Goal: Task Accomplishment & Management: Use online tool/utility

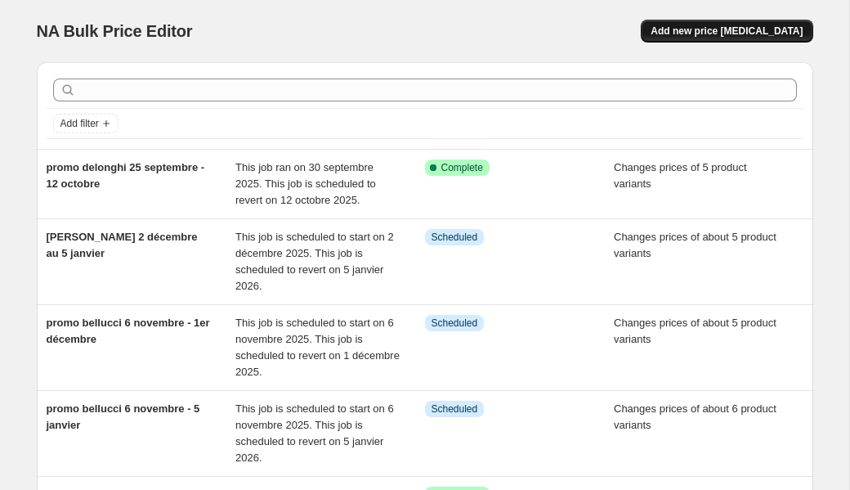
click at [761, 38] on button "Add new price change job" at bounding box center [727, 31] width 172 height 23
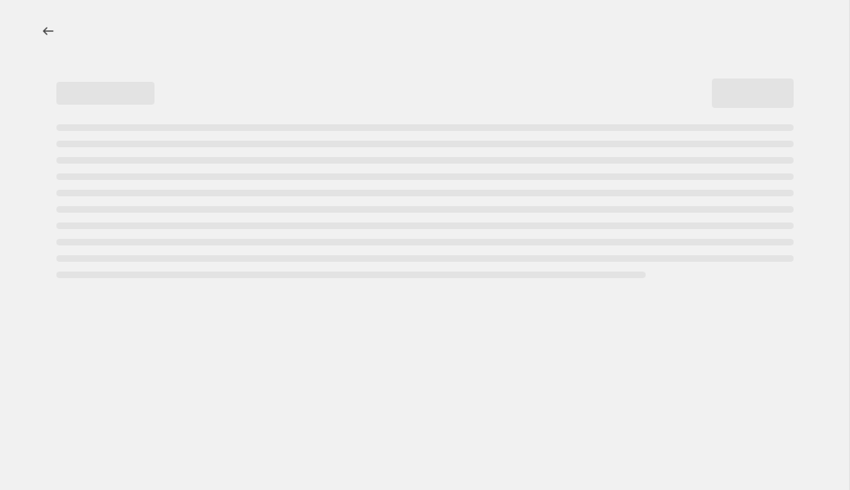
select select "percentage"
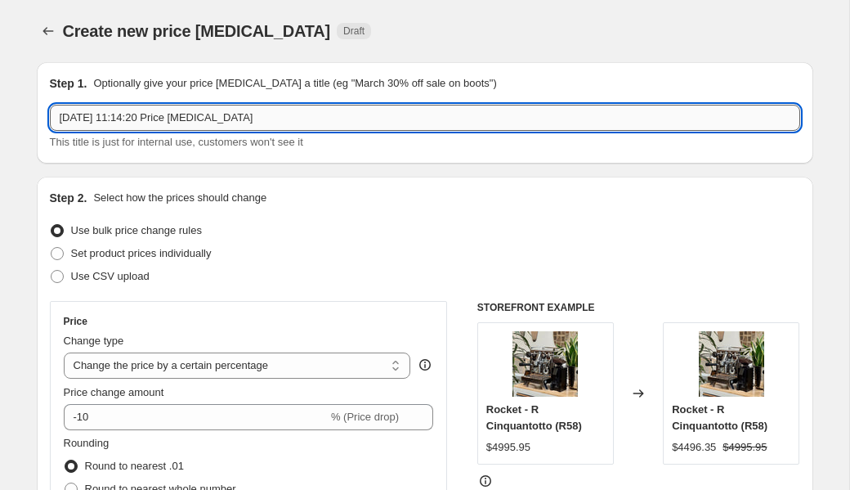
click at [182, 121] on input "7 oct. 2025, 11:14:20 Price change job" at bounding box center [425, 118] width 751 height 26
click at [182, 120] on input "7 oct. 2025, 11:14:20 Price change job" at bounding box center [425, 118] width 751 height 26
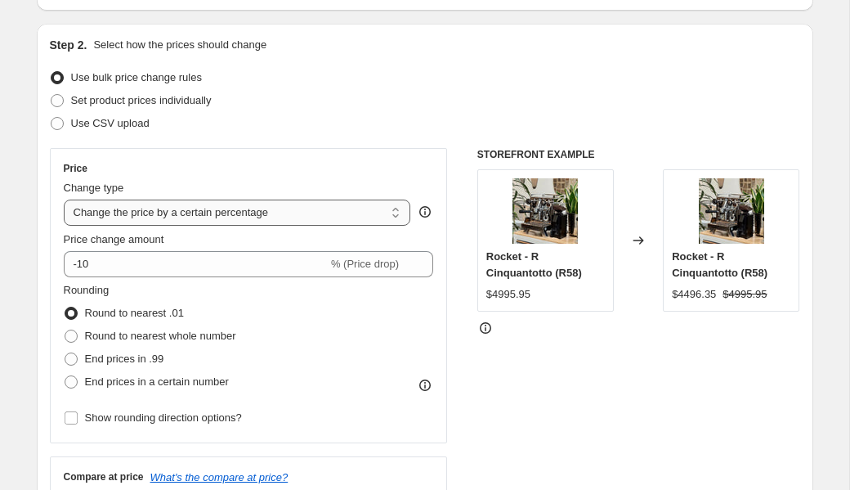
scroll to position [154, 0]
type input "promo Idrink coffee 07 octobre - 14 octobre"
click at [180, 104] on span "Set product prices individually" at bounding box center [141, 99] width 141 height 12
click at [52, 94] on input "Set product prices individually" at bounding box center [51, 93] width 1 height 1
radio input "true"
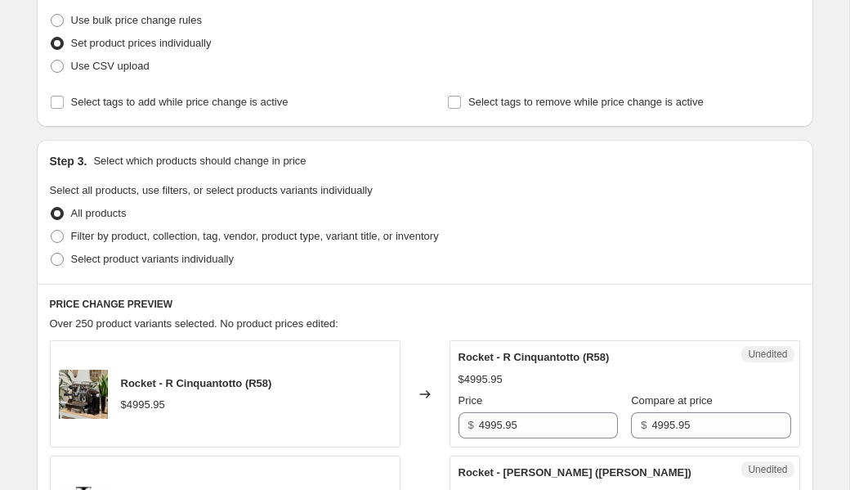
scroll to position [217, 0]
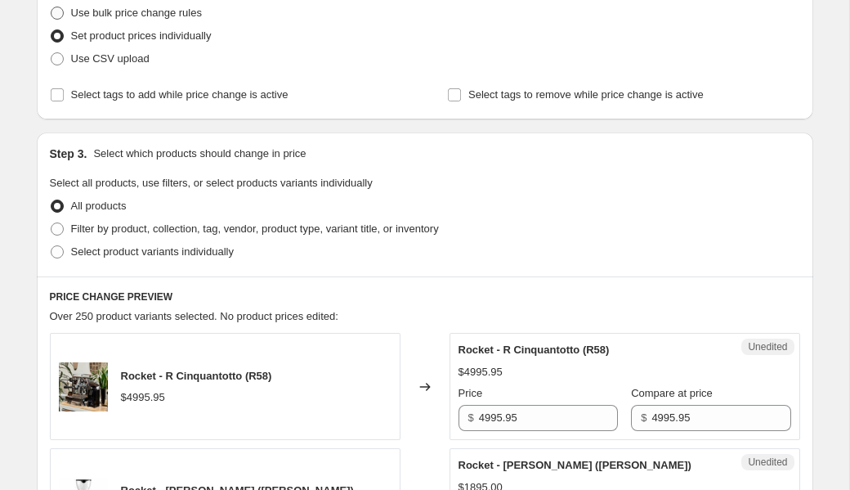
click at [145, 16] on span "Use bulk price change rules" at bounding box center [136, 13] width 131 height 12
click at [52, 7] on input "Use bulk price change rules" at bounding box center [51, 7] width 1 height 1
radio input "true"
select select "percentage"
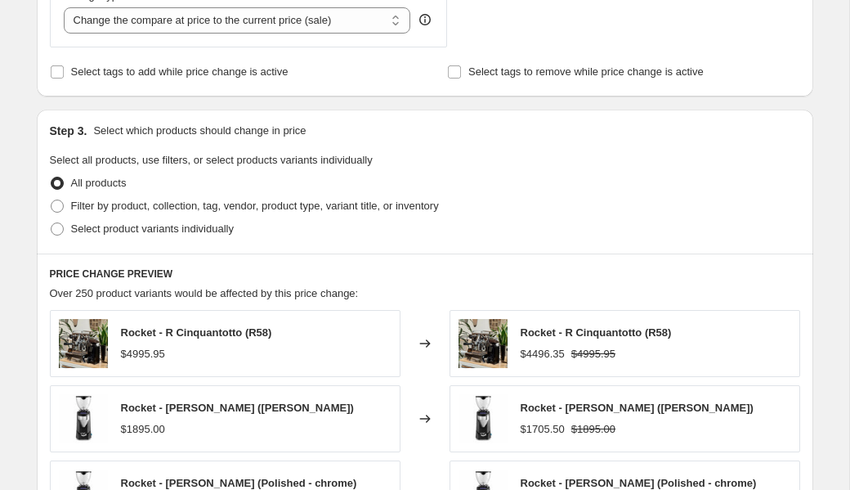
scroll to position [656, 0]
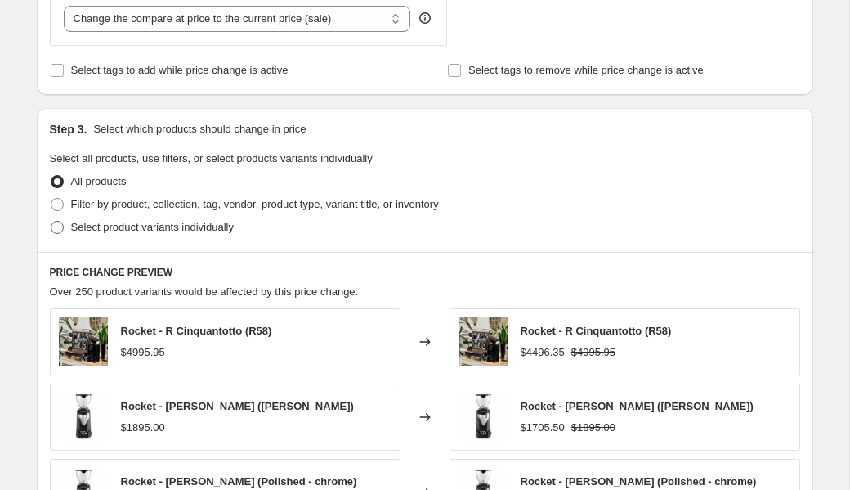
click at [220, 226] on span "Select product variants individually" at bounding box center [152, 227] width 163 height 12
click at [52, 222] on input "Select product variants individually" at bounding box center [51, 221] width 1 height 1
radio input "true"
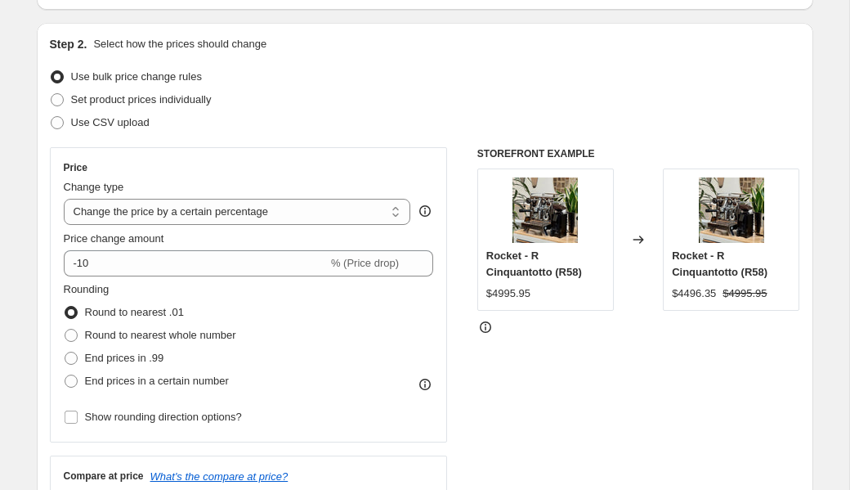
scroll to position [190, 0]
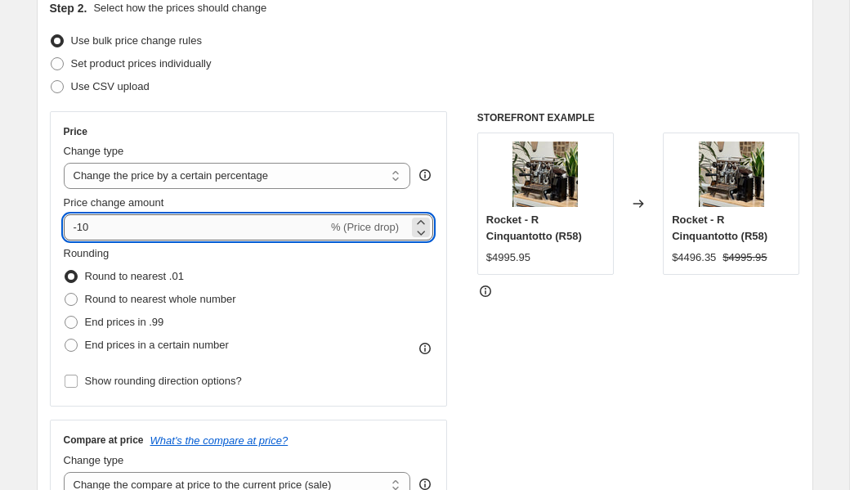
click at [182, 215] on input "-10" at bounding box center [196, 227] width 264 height 26
click at [175, 226] on input "-10" at bounding box center [196, 227] width 264 height 26
click at [217, 231] on input "-35" at bounding box center [196, 227] width 264 height 26
type input "-3"
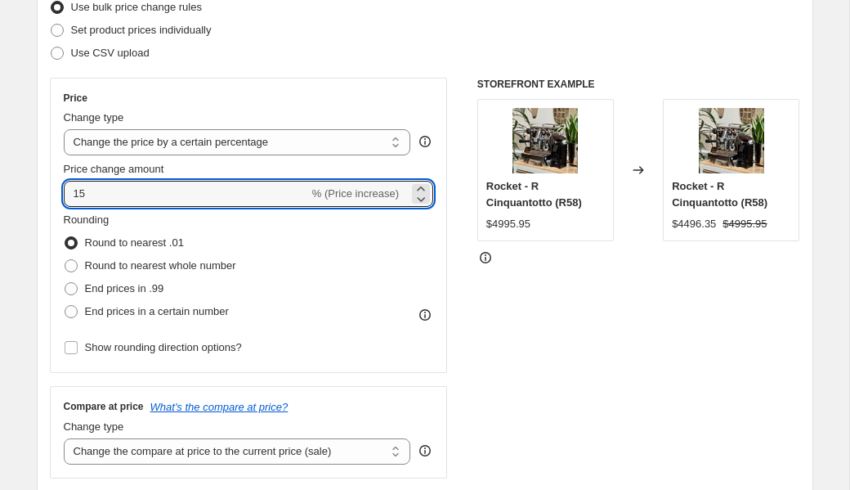
scroll to position [0, 0]
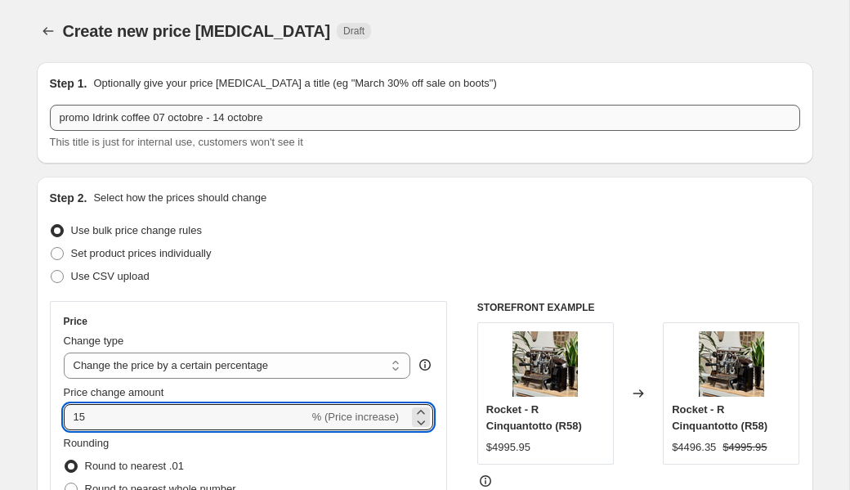
type input "15"
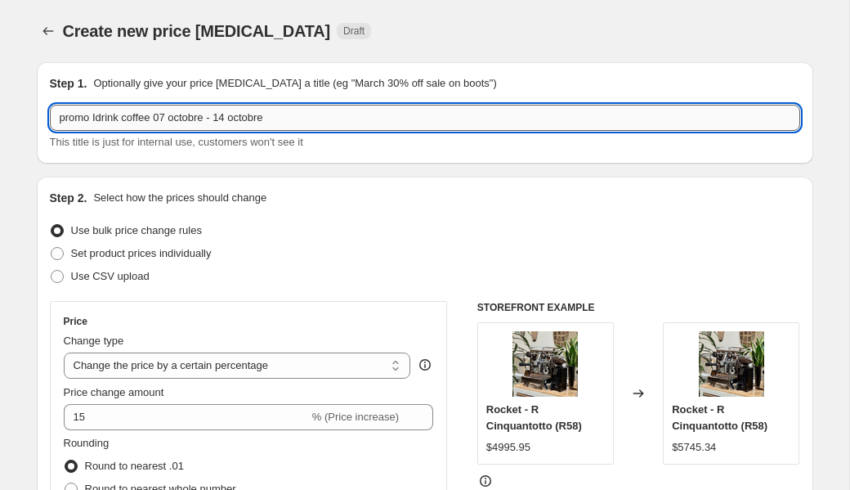
click at [291, 119] on input "promo Idrink coffee 07 octobre - 14 octobre" at bounding box center [425, 118] width 751 height 26
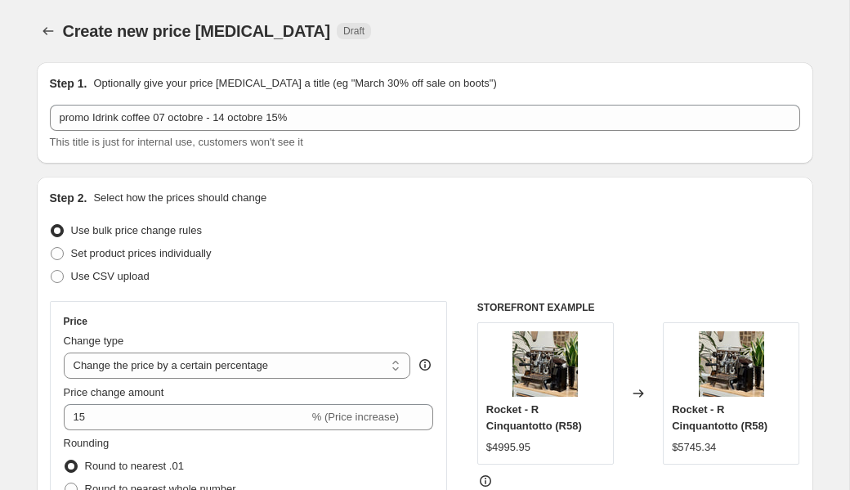
click at [345, 203] on div "Step 2. Select how the prices should change" at bounding box center [425, 198] width 751 height 16
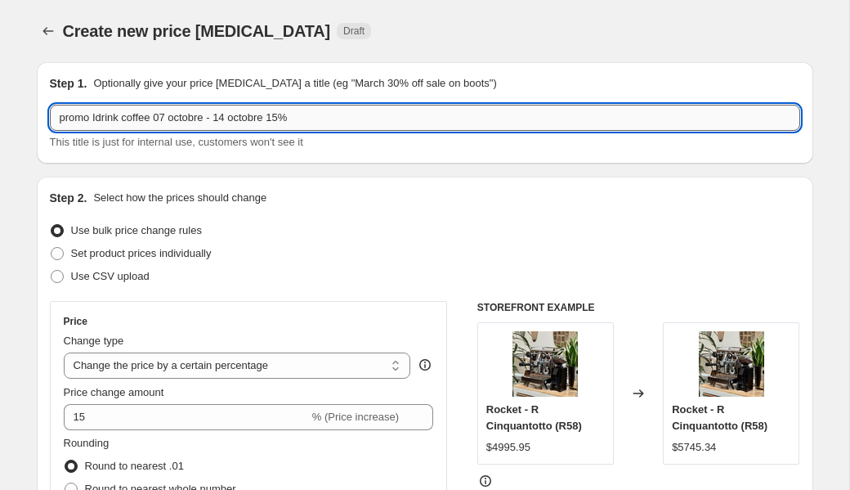
click at [362, 118] on input "promo Idrink coffee 07 octobre - 14 octobre 15%" at bounding box center [425, 118] width 751 height 26
type input "promo Idrink coffee 07 octobre - 14 octobre 15%"
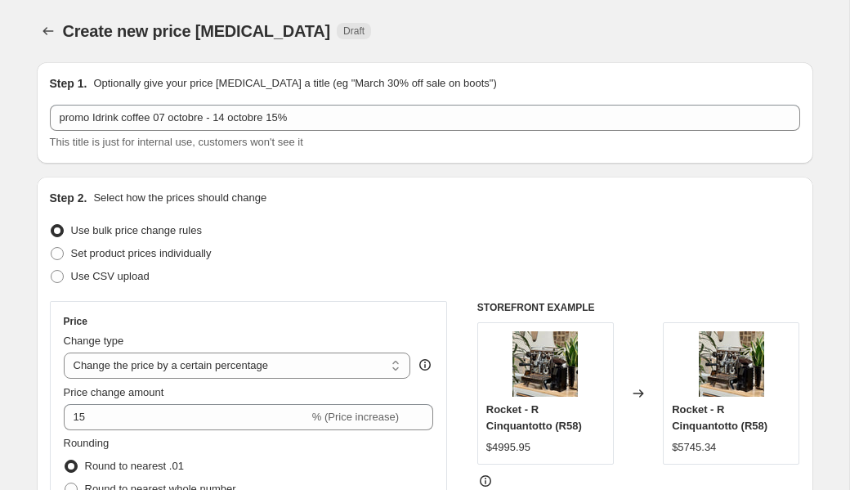
click at [365, 230] on div "Use bulk price change rules" at bounding box center [425, 230] width 751 height 23
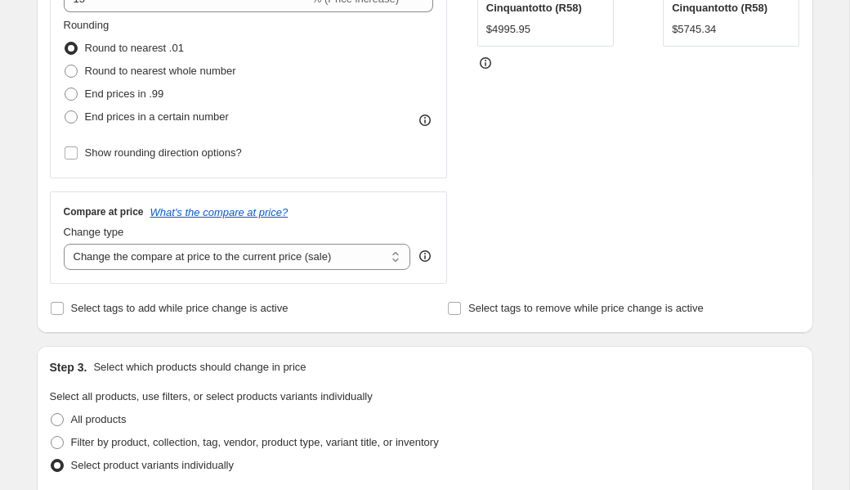
scroll to position [421, 0]
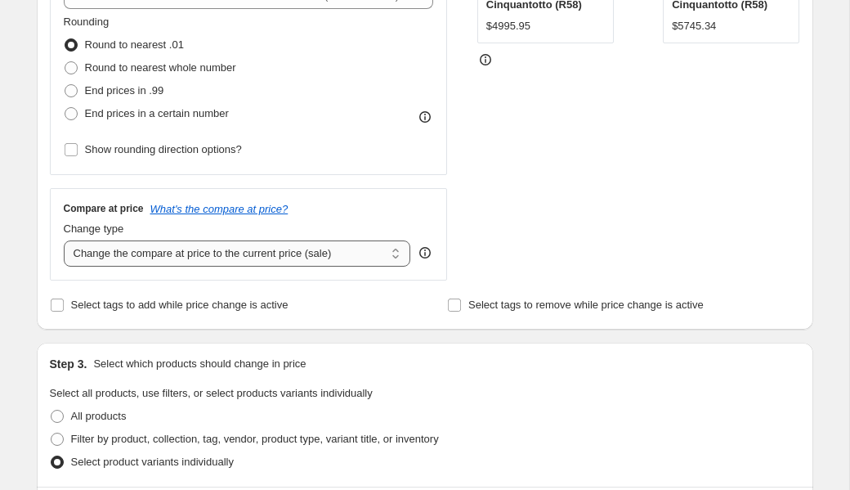
click at [333, 244] on select "Change the compare at price to the current price (sale) Change the compare at p…" at bounding box center [237, 253] width 347 height 26
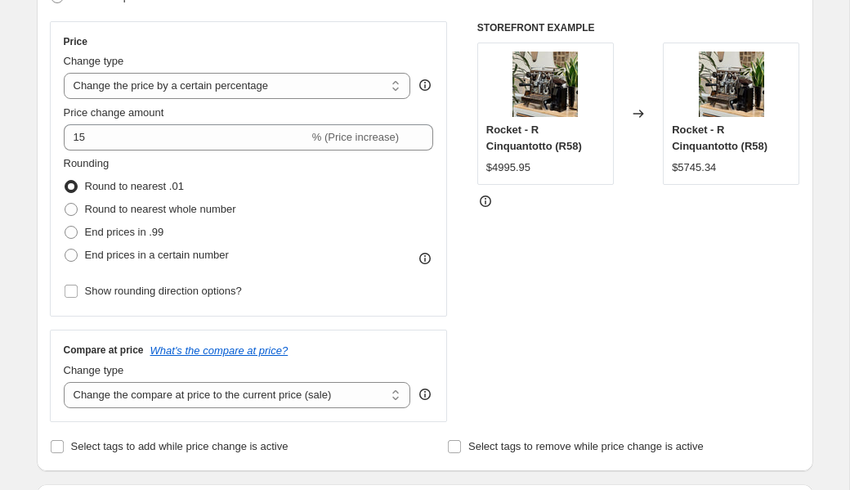
scroll to position [250, 0]
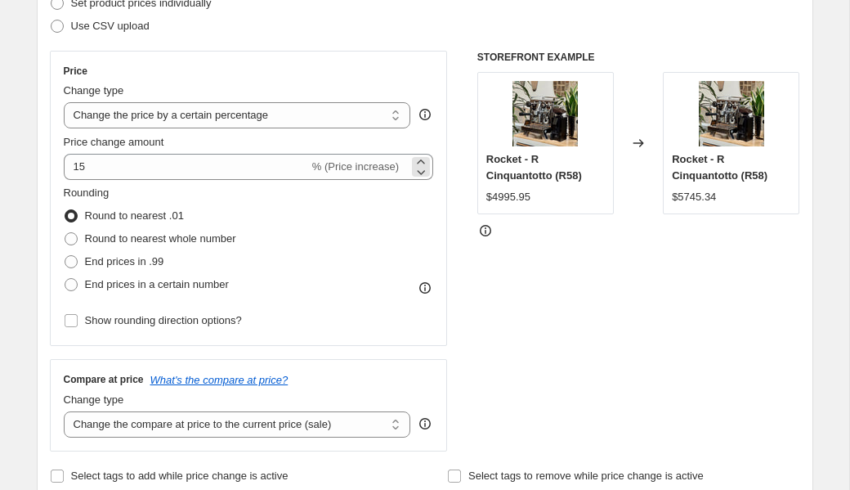
click at [344, 159] on div "% (Price increase)" at bounding box center [355, 167] width 87 height 16
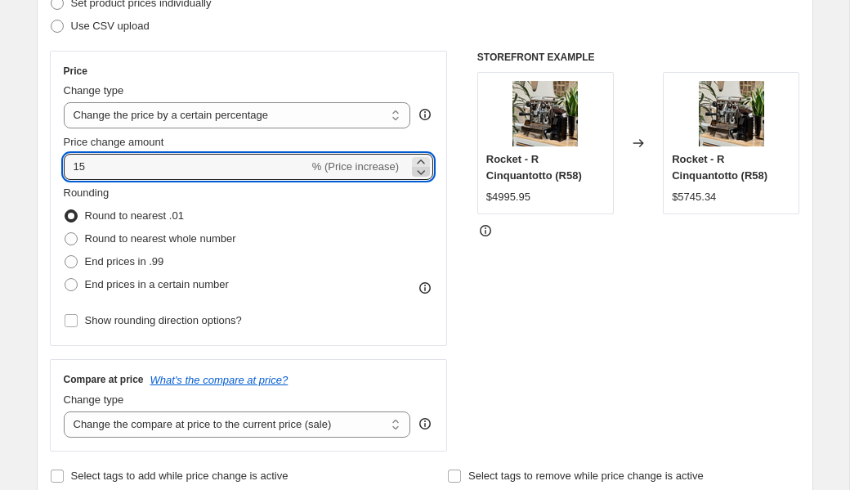
click at [422, 170] on icon at bounding box center [421, 172] width 16 height 16
click at [423, 160] on icon at bounding box center [421, 162] width 16 height 16
click at [423, 169] on icon at bounding box center [421, 172] width 16 height 16
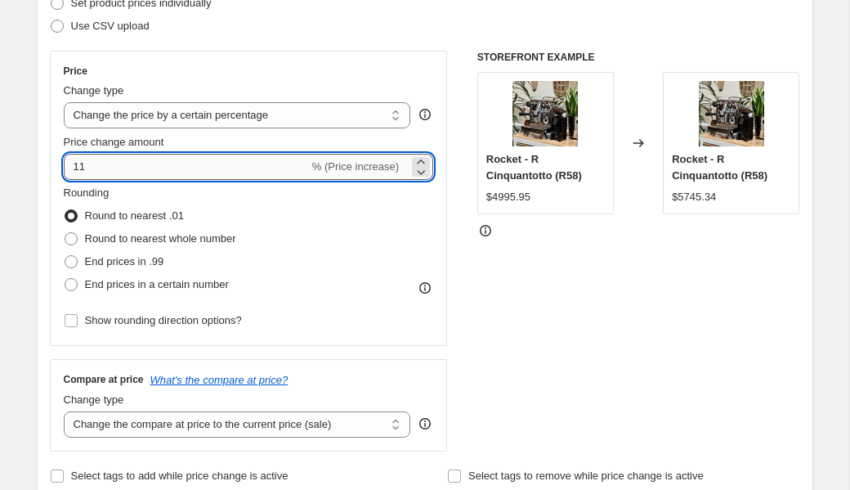
click at [244, 169] on input "11" at bounding box center [186, 167] width 245 height 26
type input "1"
type input "-15"
click at [414, 201] on div "Rounding Round to nearest .01 Round to nearest whole number End prices in .99 E…" at bounding box center [249, 240] width 370 height 111
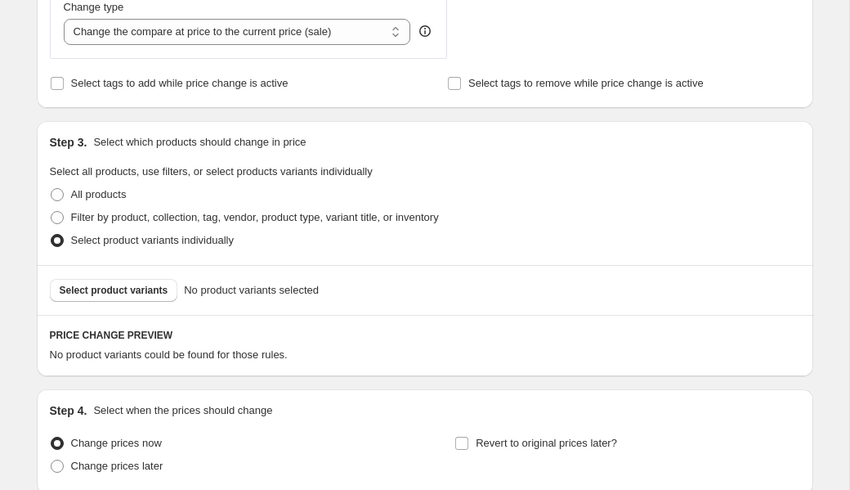
scroll to position [645, 0]
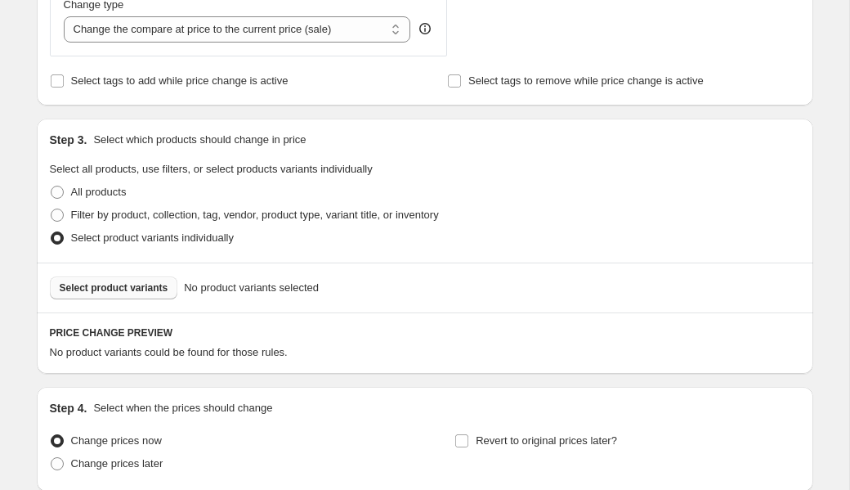
click at [144, 291] on span "Select product variants" at bounding box center [114, 287] width 109 height 13
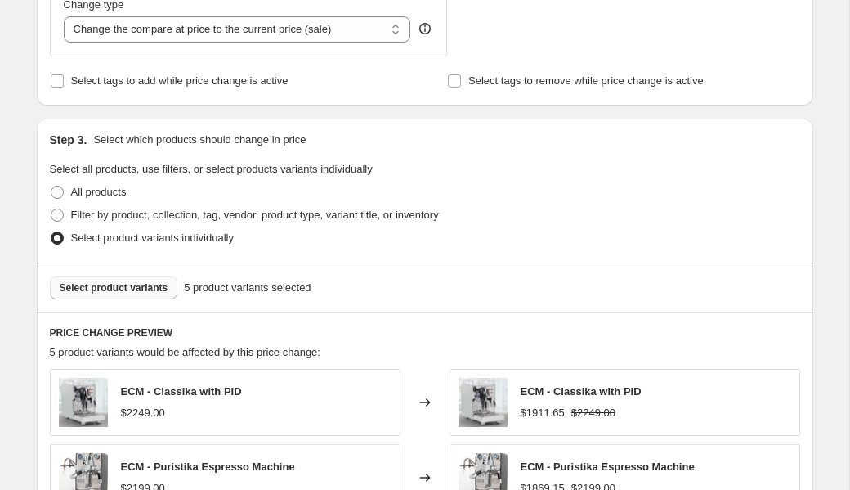
click at [143, 280] on button "Select product variants" at bounding box center [114, 287] width 128 height 23
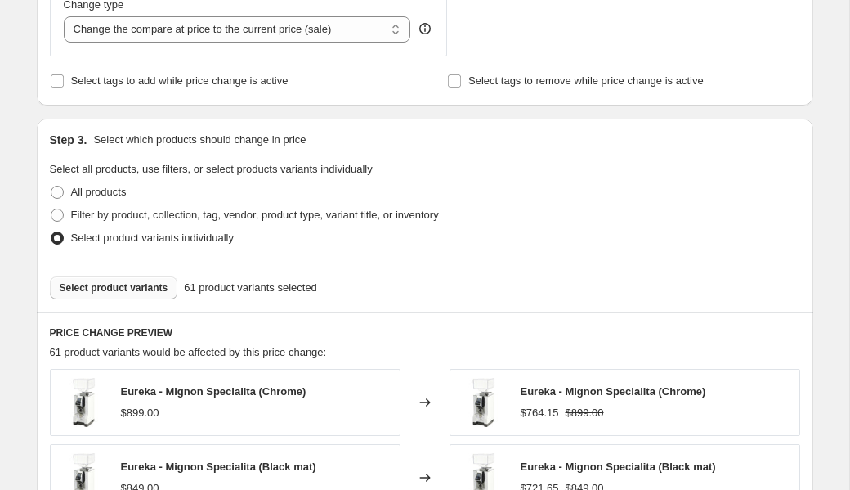
click at [130, 289] on span "Select product variants" at bounding box center [114, 287] width 109 height 13
click at [130, 302] on div "Select product variants 71 product variants selected" at bounding box center [425, 287] width 777 height 50
click at [137, 283] on span "Select product variants" at bounding box center [114, 287] width 109 height 13
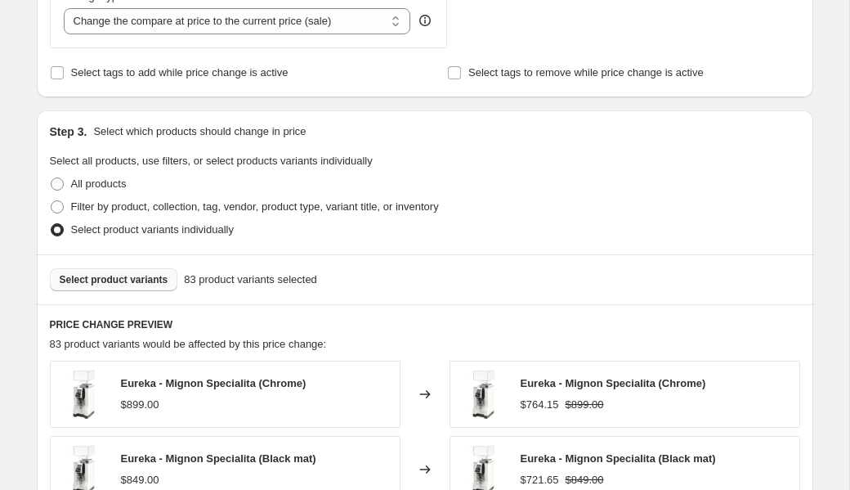
click at [132, 278] on span "Select product variants" at bounding box center [114, 279] width 109 height 13
click at [132, 279] on span "Select product variants" at bounding box center [114, 279] width 109 height 13
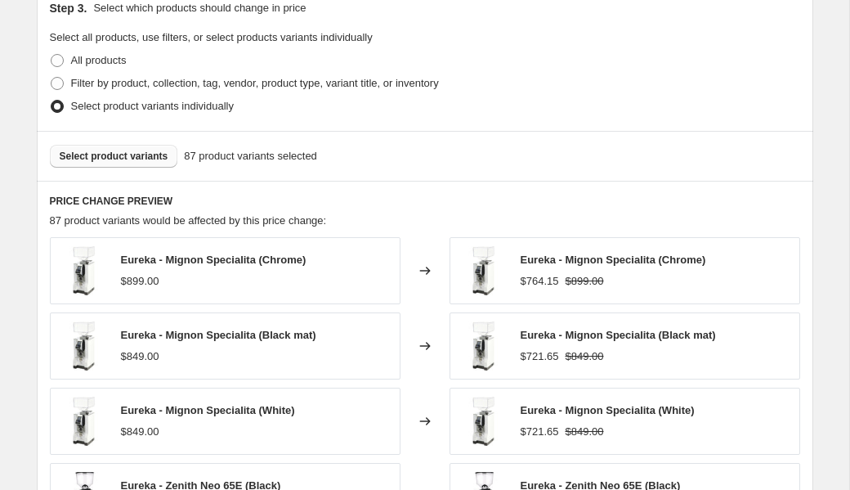
scroll to position [1194, 0]
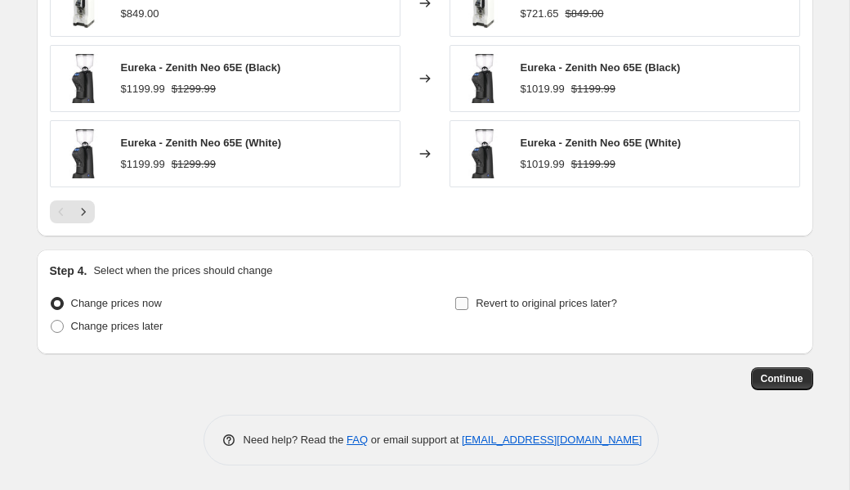
click at [509, 301] on span "Revert to original prices later?" at bounding box center [546, 303] width 141 height 12
click at [468, 301] on input "Revert to original prices later?" at bounding box center [461, 303] width 13 height 13
checkbox input "true"
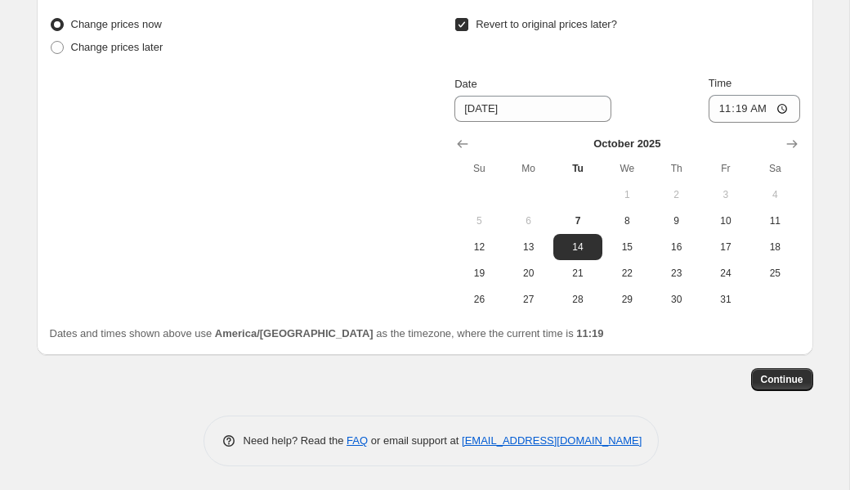
scroll to position [1474, 0]
click at [742, 102] on input "11:19" at bounding box center [755, 108] width 92 height 28
type input "23:59"
click at [773, 382] on span "Continue" at bounding box center [782, 378] width 43 height 13
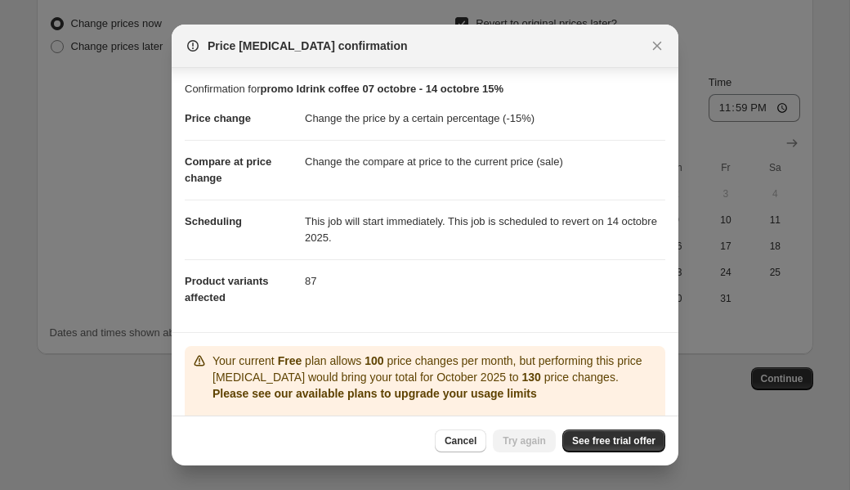
scroll to position [97, 0]
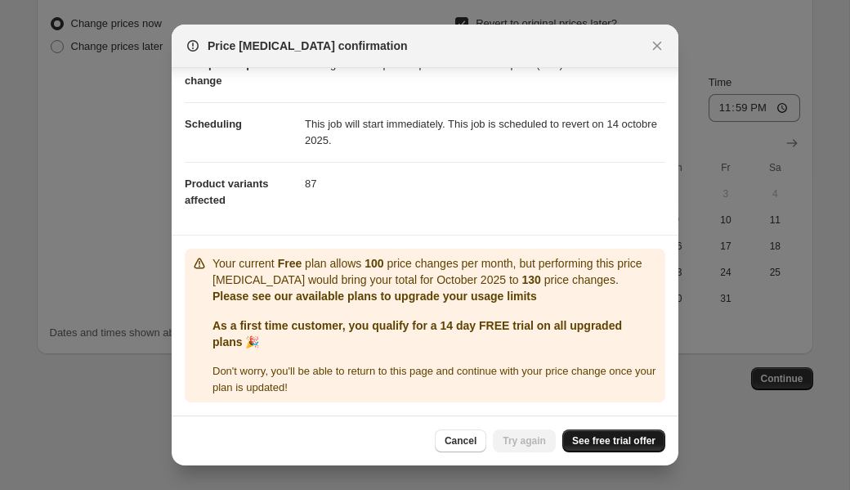
click at [600, 436] on span "See free trial offer" at bounding box center [613, 440] width 83 height 13
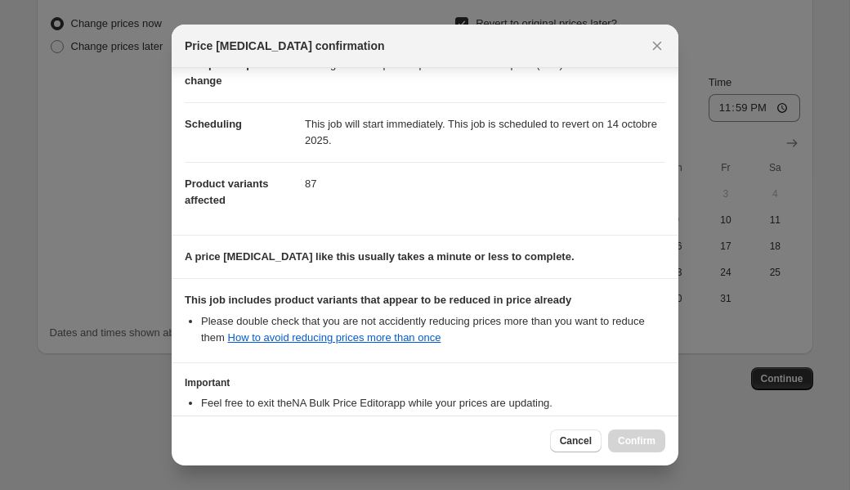
scroll to position [215, 0]
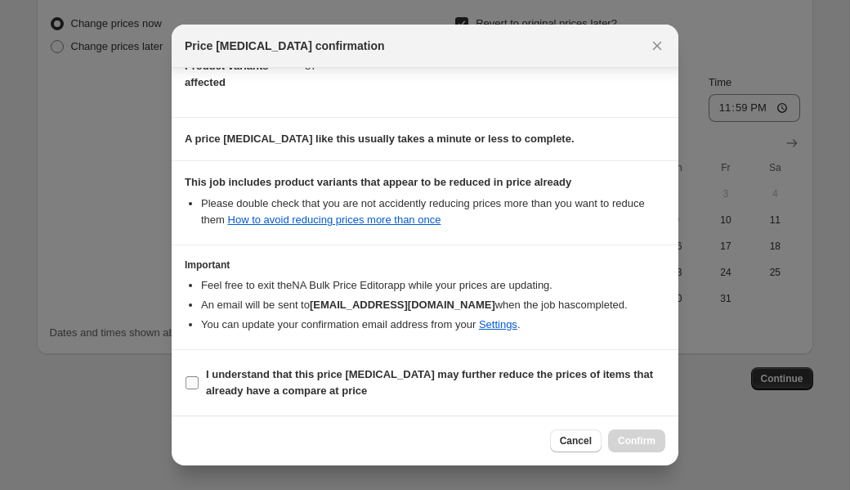
click at [489, 388] on span "I understand that this price change job may further reduce the prices of items …" at bounding box center [435, 382] width 459 height 33
click at [199, 388] on input "I understand that this price change job may further reduce the prices of items …" at bounding box center [192, 382] width 13 height 13
checkbox input "true"
click at [643, 447] on button "Confirm" at bounding box center [636, 440] width 57 height 23
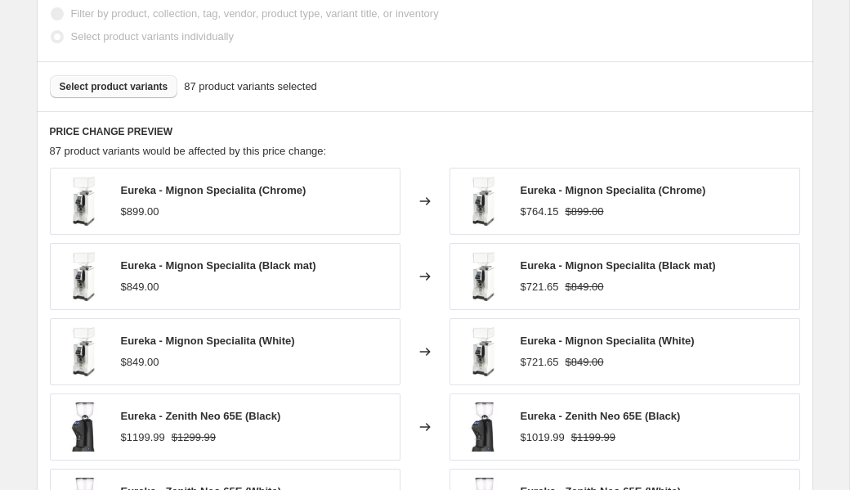
scroll to position [965, 0]
select select "percentage"
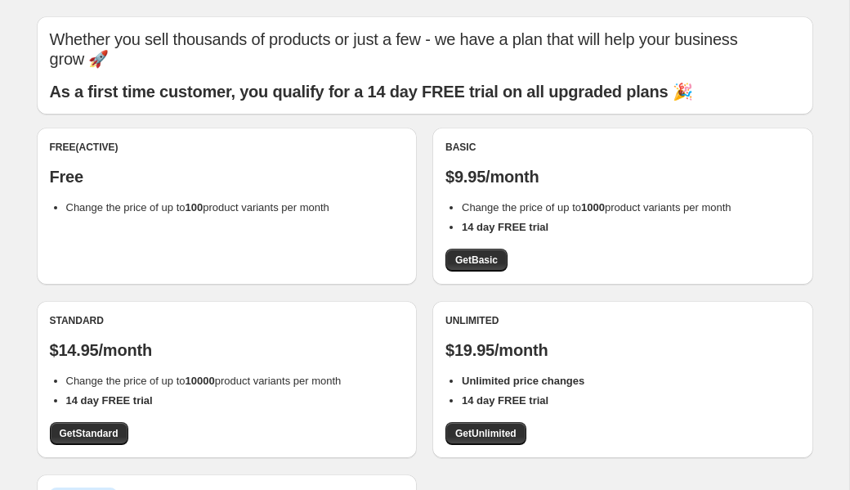
scroll to position [47, 0]
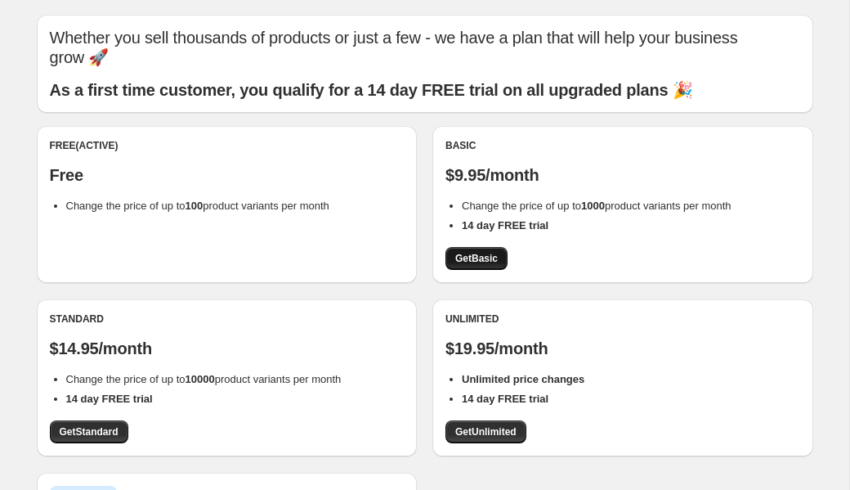
click at [482, 252] on span "Get Basic" at bounding box center [476, 258] width 43 height 13
